Goal: Task Accomplishment & Management: Manage account settings

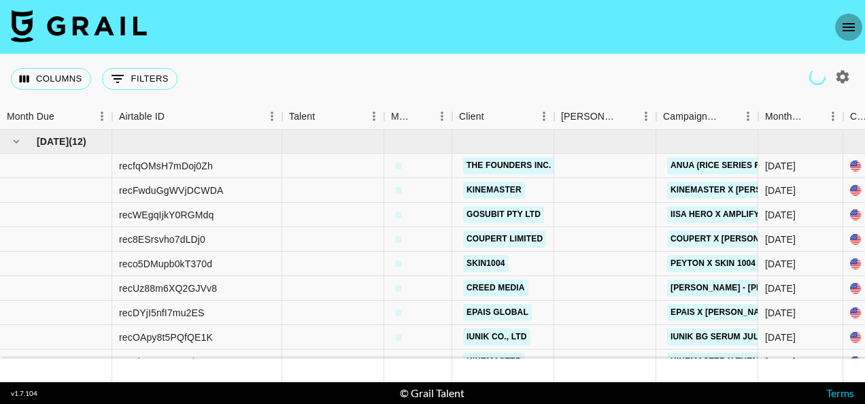
click at [846, 29] on icon "open drawer" at bounding box center [849, 27] width 16 height 16
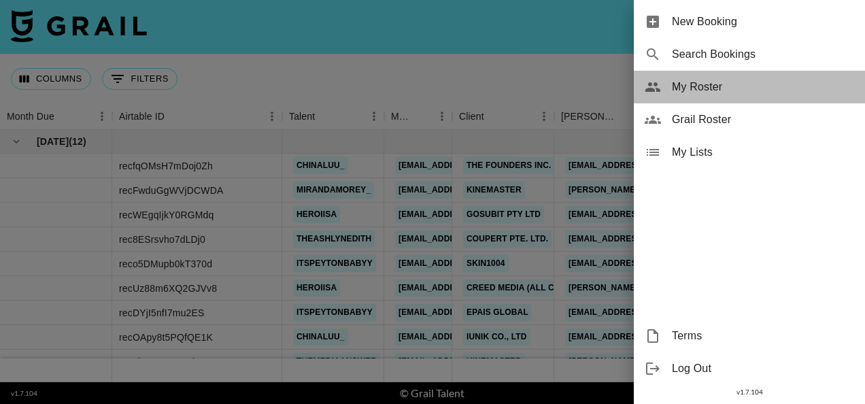
click at [742, 80] on span "My Roster" at bounding box center [763, 87] width 182 height 16
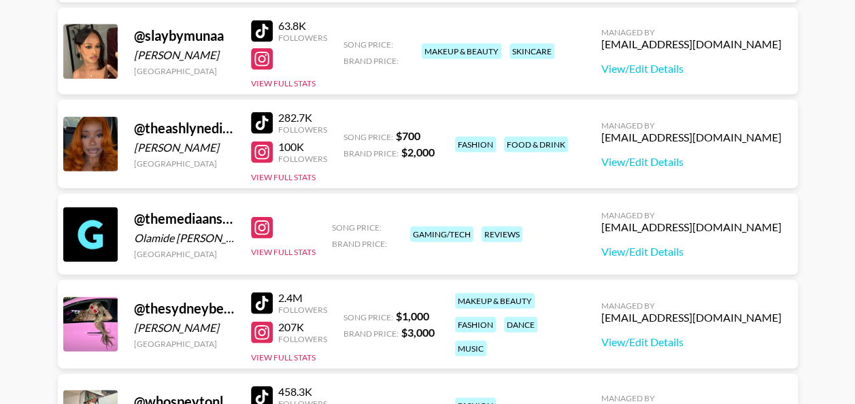
scroll to position [1568, 0]
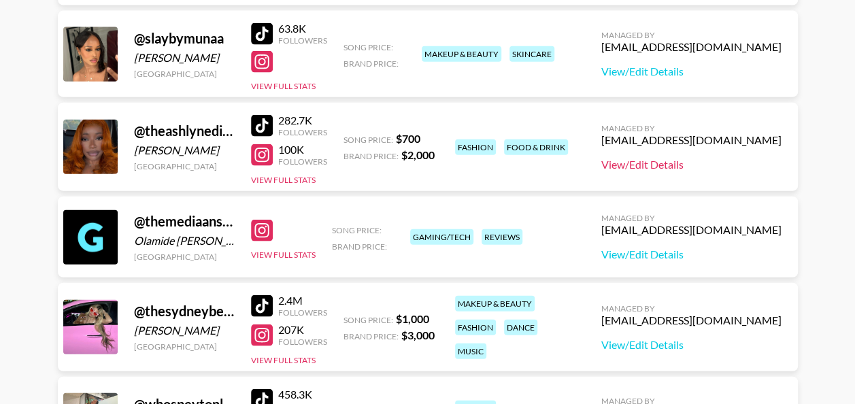
click at [714, 165] on link "View/Edit Details" at bounding box center [691, 165] width 180 height 14
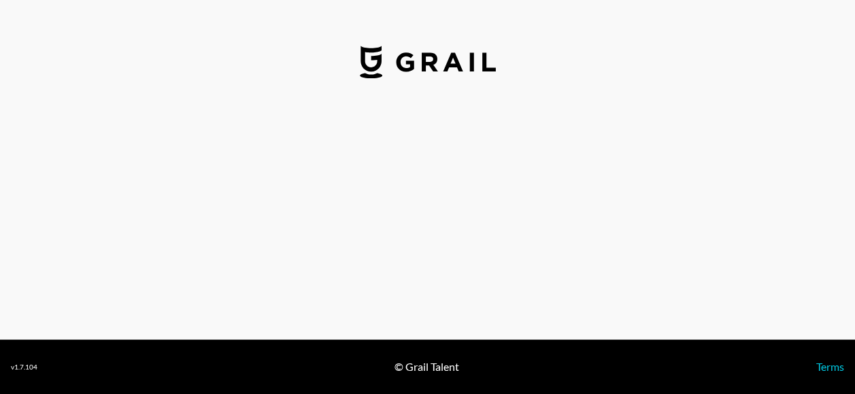
select select "USD"
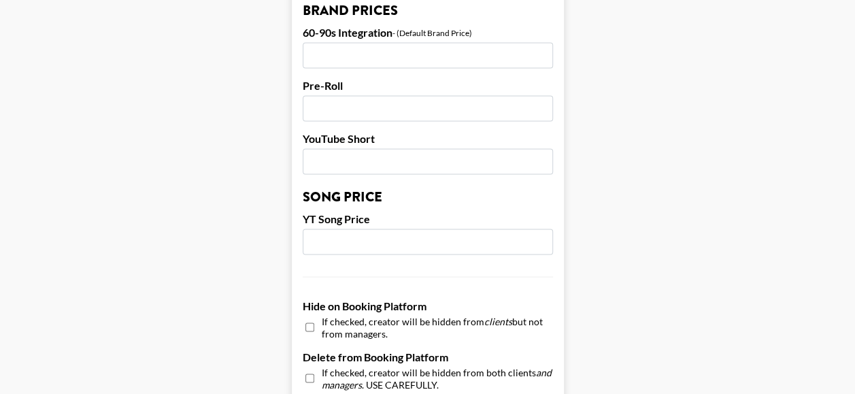
scroll to position [984, 0]
